Goal: Information Seeking & Learning: Find specific fact

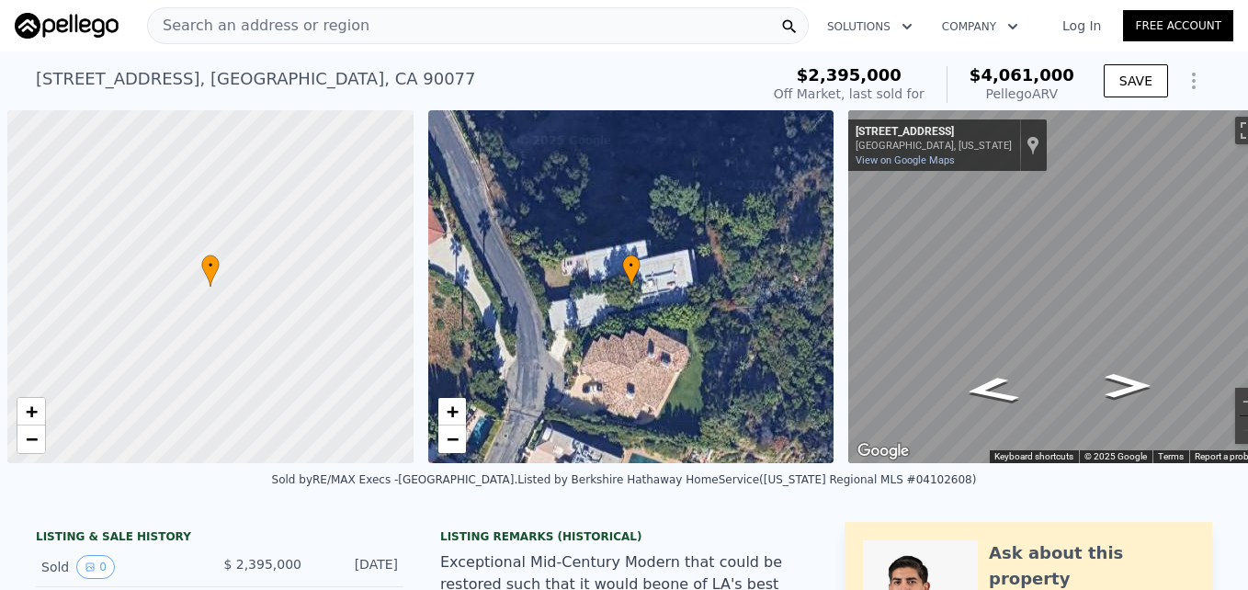
scroll to position [0, 7]
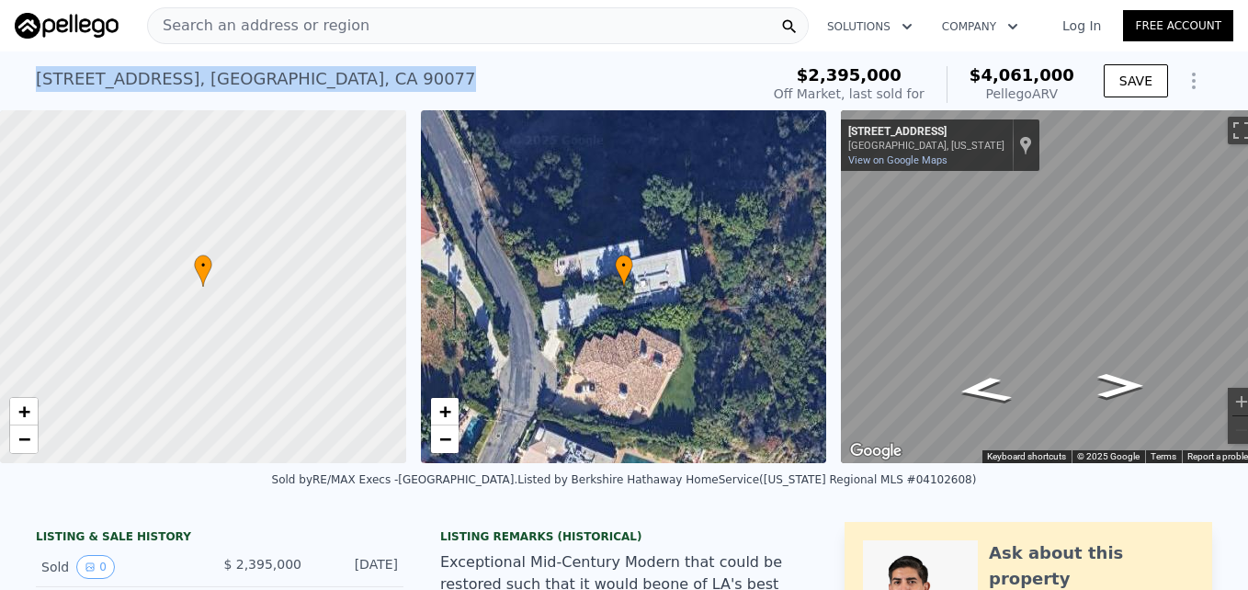
drag, startPoint x: 28, startPoint y: 75, endPoint x: 362, endPoint y: 84, distance: 334.6
click at [362, 84] on div "[STREET_ADDRESS] Sold [DATE] for $2.395m (~ARV $4.061m ) $2,395,000 Off Market,…" at bounding box center [624, 80] width 1248 height 59
drag, startPoint x: 362, startPoint y: 84, endPoint x: 295, endPoint y: 77, distance: 67.4
copy div "[STREET_ADDRESS]"
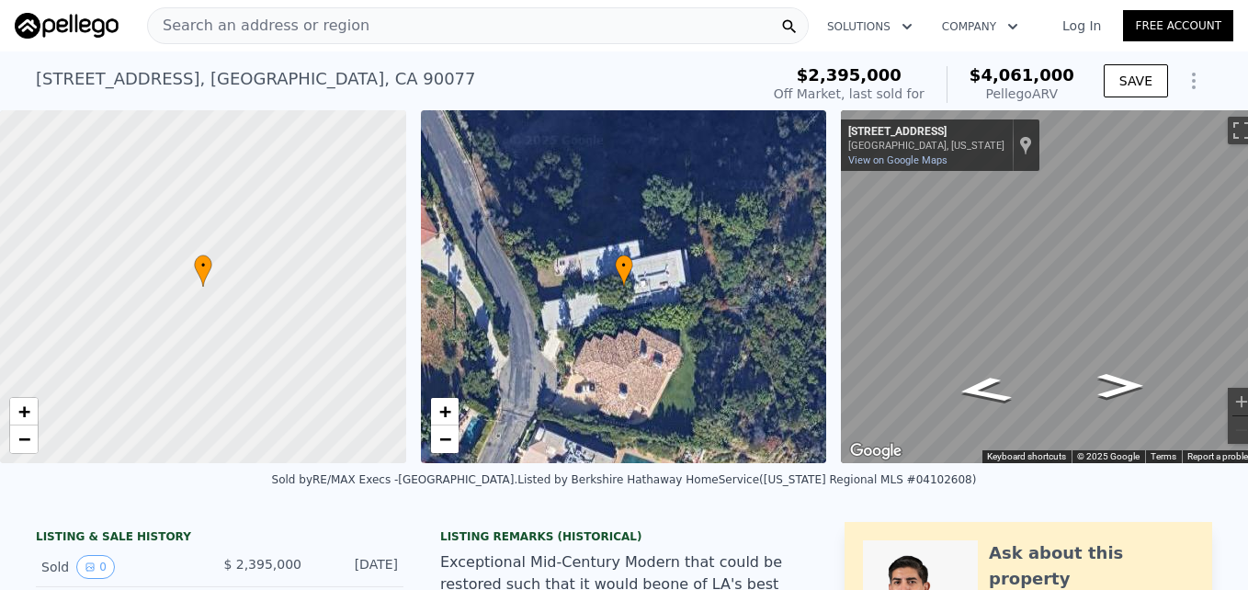
click at [191, 29] on span "Search an address or region" at bounding box center [258, 26] width 221 height 22
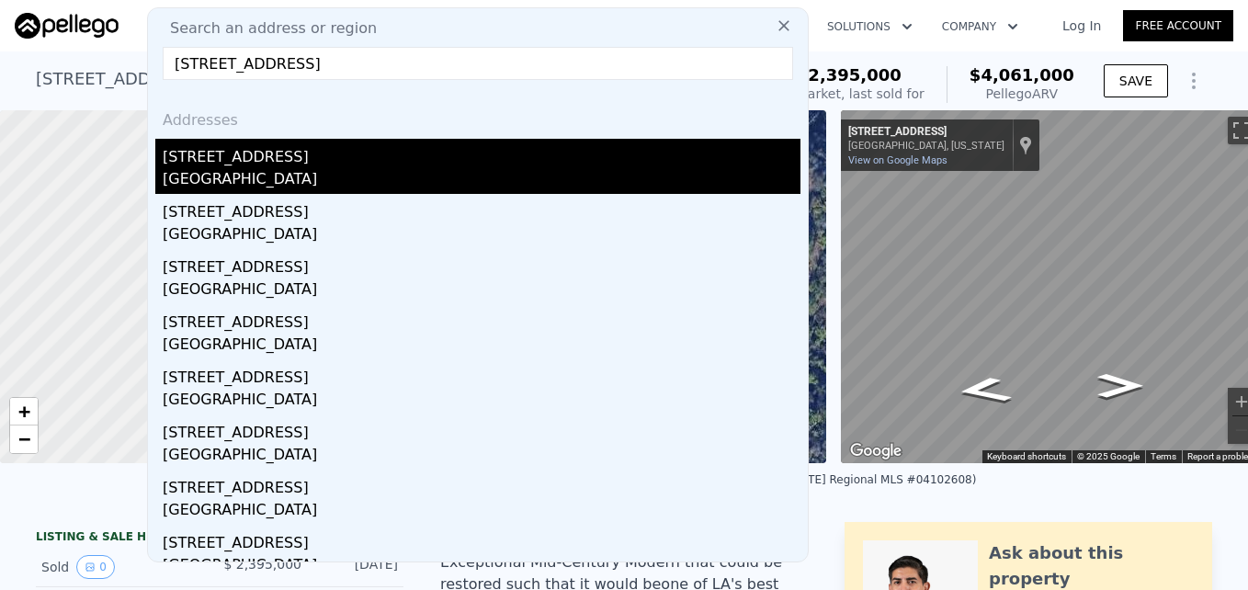
type input "[STREET_ADDRESS]"
click at [270, 176] on div "[GEOGRAPHIC_DATA]" at bounding box center [482, 181] width 638 height 26
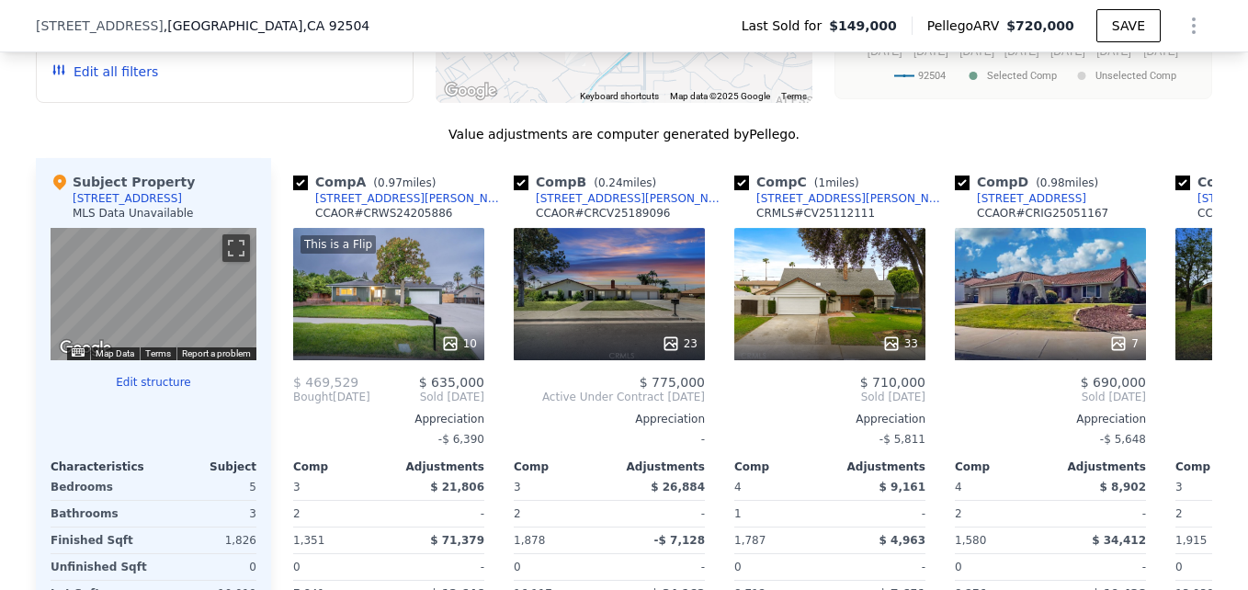
scroll to position [1700, 0]
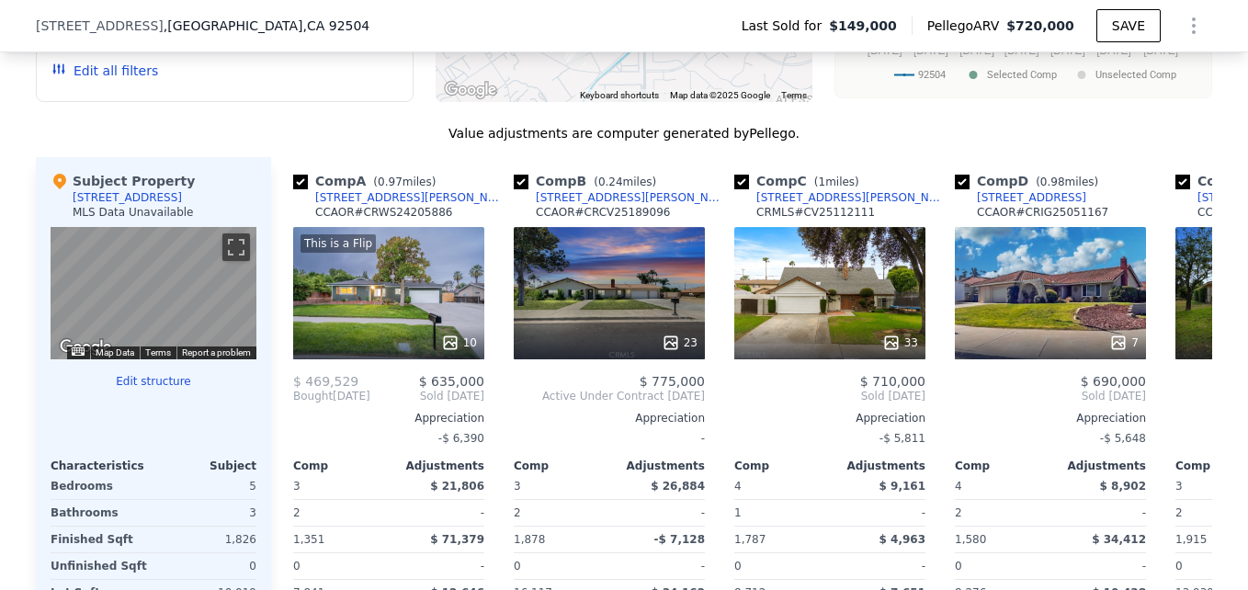
drag, startPoint x: 665, startPoint y: 326, endPoint x: 384, endPoint y: 155, distance: 329.0
click at [384, 142] on div "Value adjustments are computer generated by Pellego ." at bounding box center [624, 133] width 1176 height 18
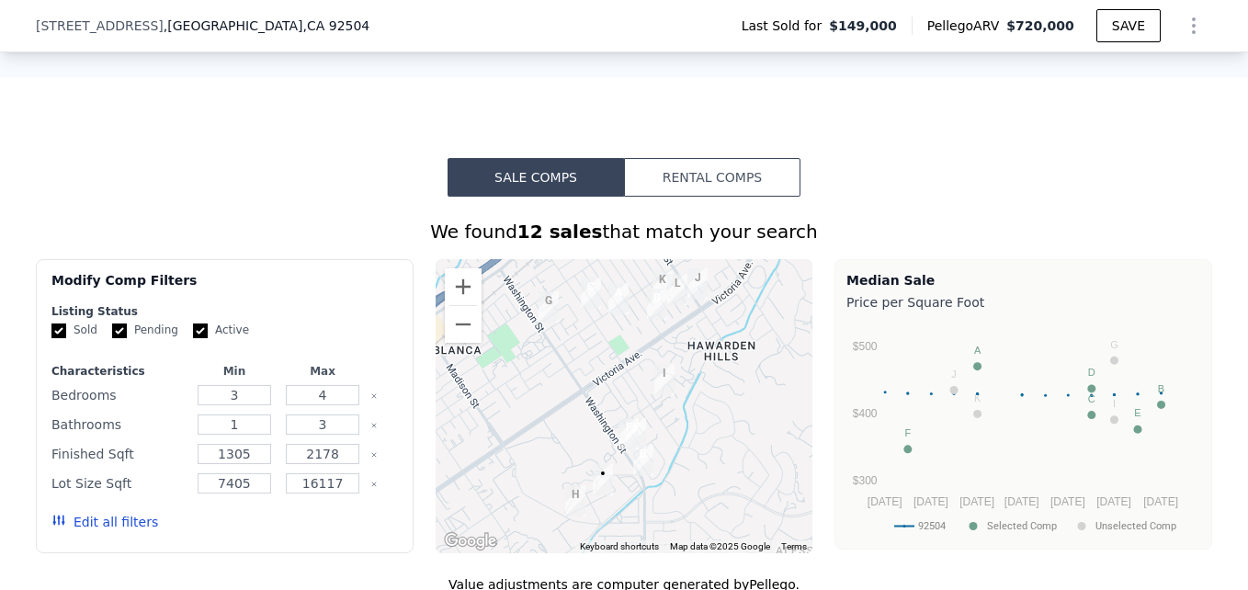
scroll to position [1248, 0]
click at [454, 306] on button "Zoom in" at bounding box center [463, 287] width 37 height 37
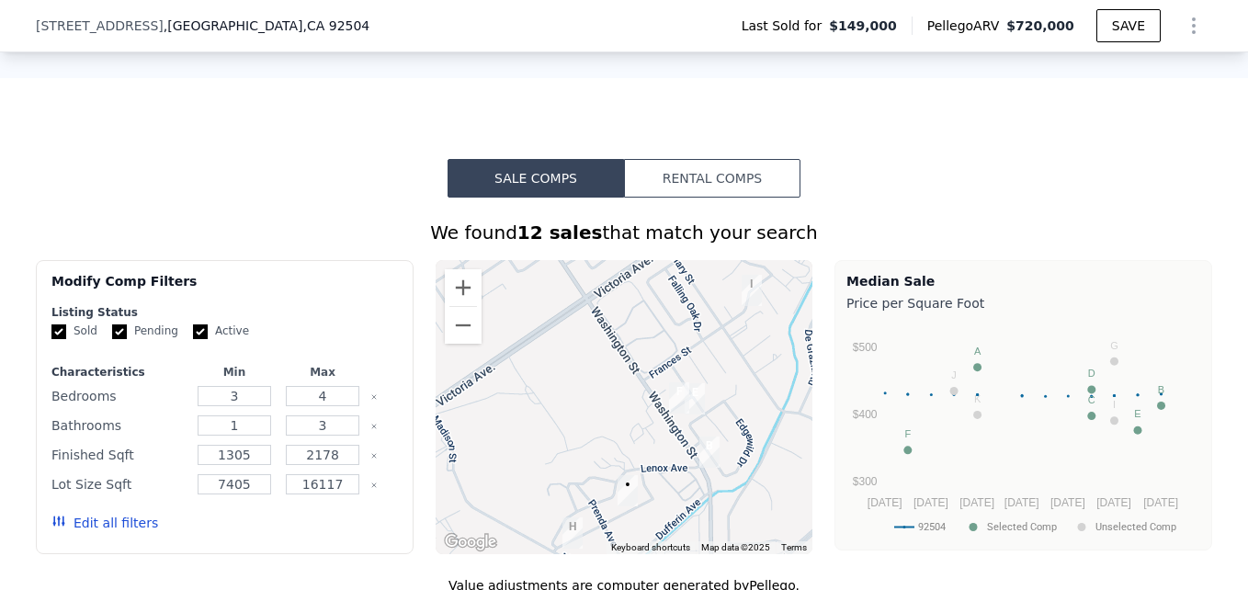
drag, startPoint x: 522, startPoint y: 516, endPoint x: 583, endPoint y: 402, distance: 129.1
click at [583, 402] on div at bounding box center [625, 407] width 378 height 294
click at [445, 341] on button "Zoom out" at bounding box center [463, 325] width 37 height 37
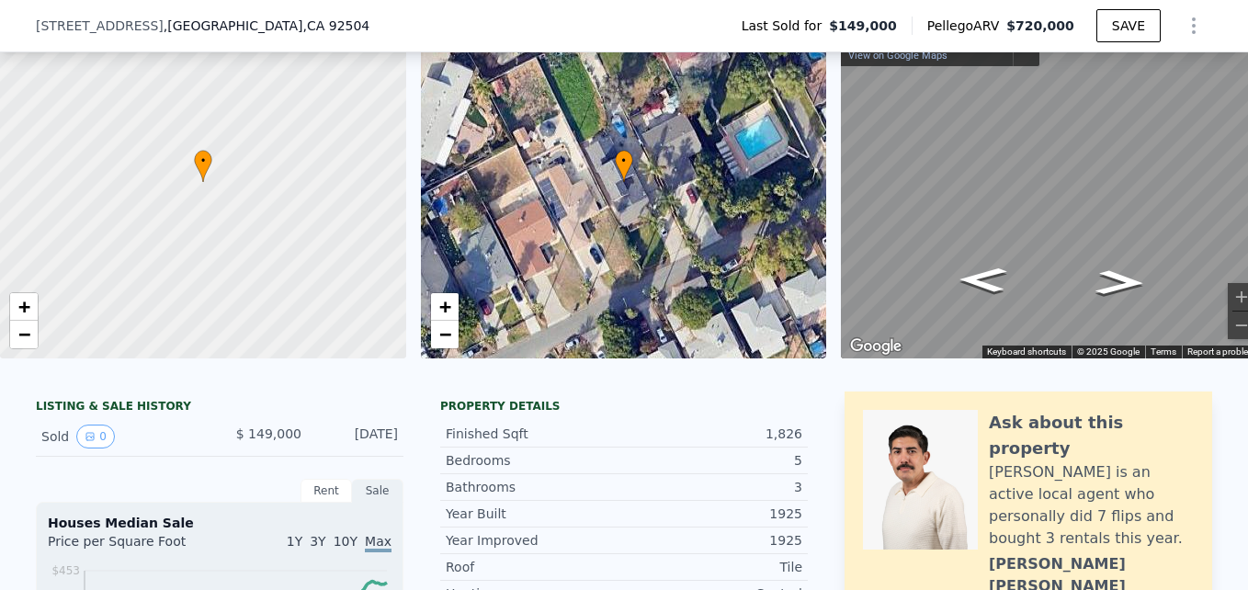
scroll to position [41, 0]
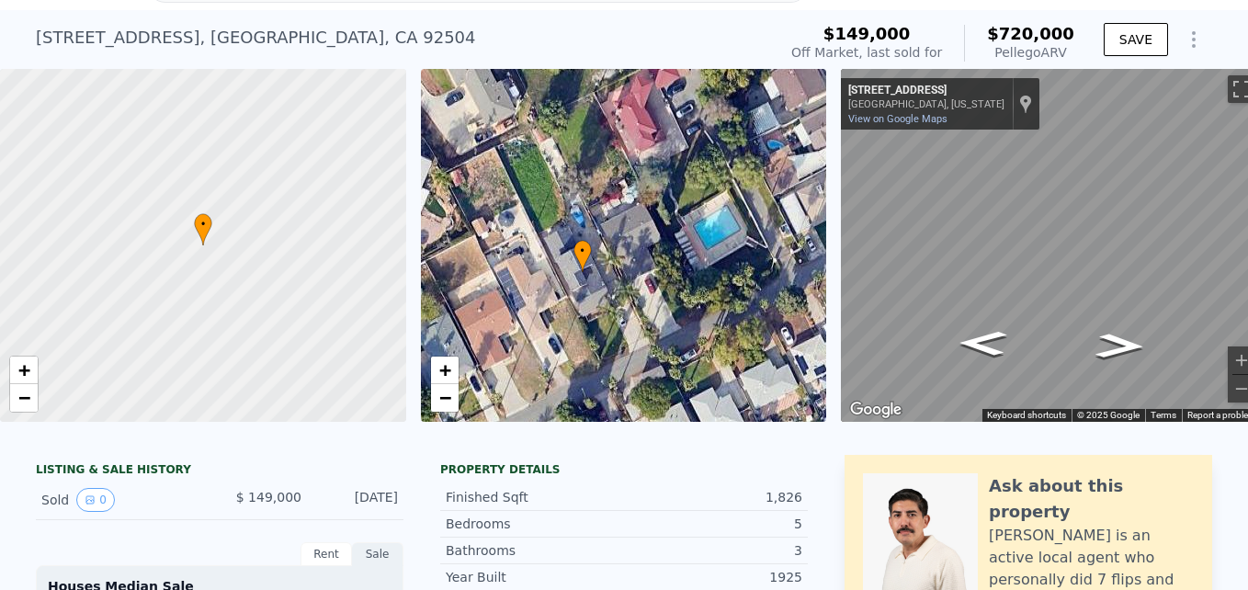
drag, startPoint x: 761, startPoint y: 260, endPoint x: 719, endPoint y: 286, distance: 48.7
click at [719, 286] on div "• + −" at bounding box center [624, 245] width 406 height 353
click at [30, 398] on span "−" at bounding box center [24, 397] width 12 height 23
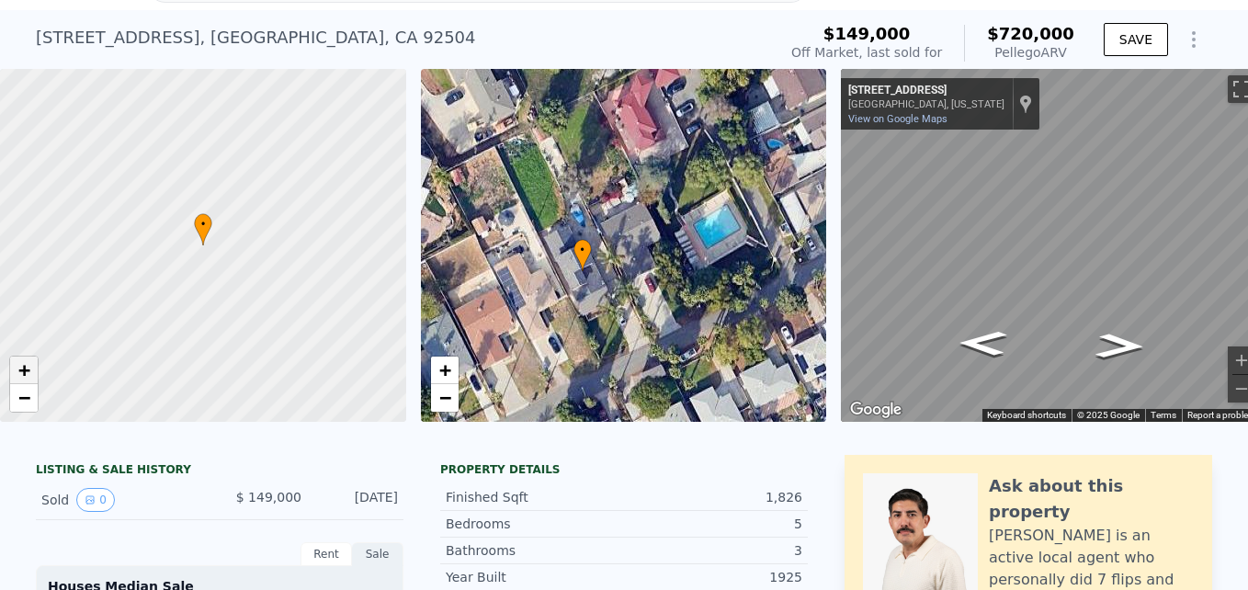
click at [28, 378] on span "+" at bounding box center [24, 369] width 12 height 23
click at [27, 392] on span "−" at bounding box center [24, 397] width 12 height 23
